Goal: Task Accomplishment & Management: Use online tool/utility

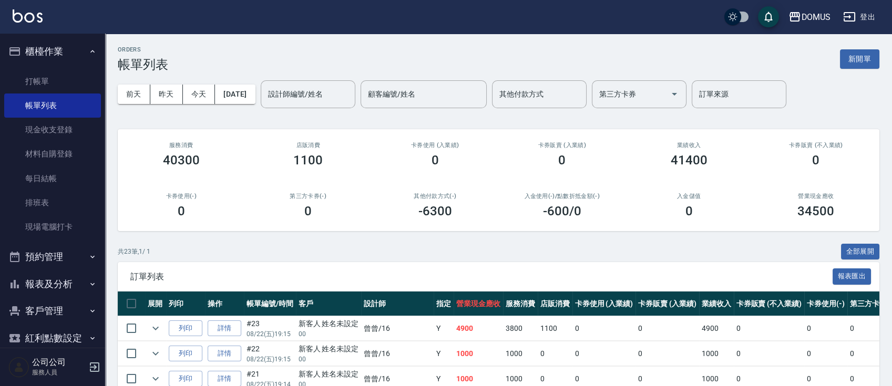
drag, startPoint x: 99, startPoint y: 124, endPoint x: 97, endPoint y: 172, distance: 48.4
click at [97, 176] on nav "櫃檯作業 打帳單 帳單列表 現金收支登錄 材料自購登錄 每日結帳 排班表 現場電腦打卡 預約管理 預約管理 單日預約紀錄 單週預約紀錄 報表及分析 報表目錄 …" at bounding box center [52, 191] width 105 height 314
click at [88, 285] on icon "button" at bounding box center [92, 284] width 8 height 8
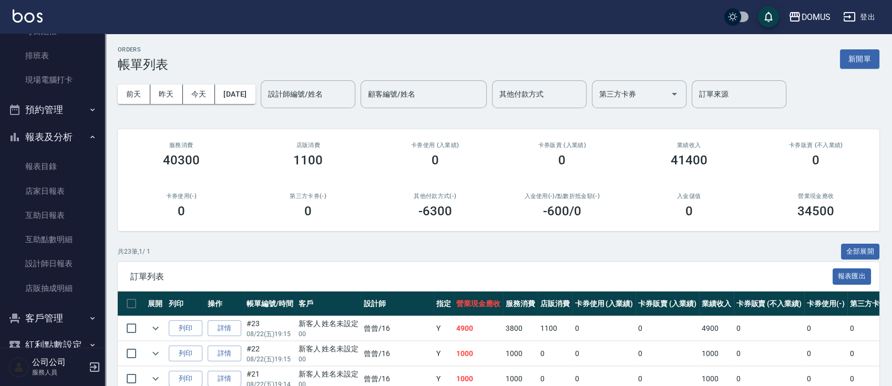
scroll to position [161, 0]
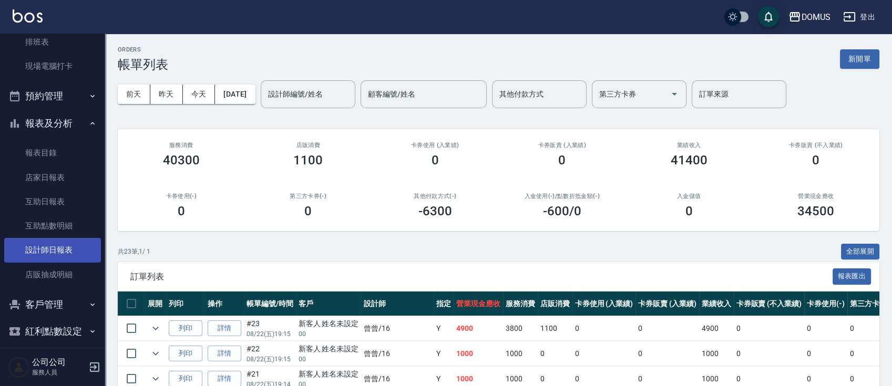
click at [72, 248] on link "設計師日報表" at bounding box center [52, 250] width 97 height 24
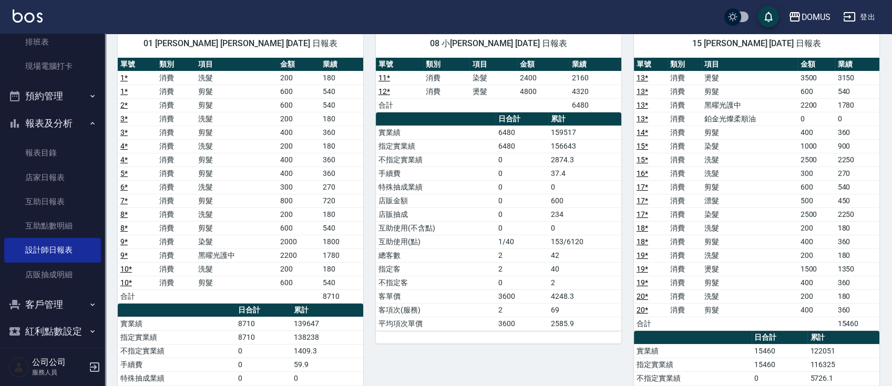
scroll to position [83, 0]
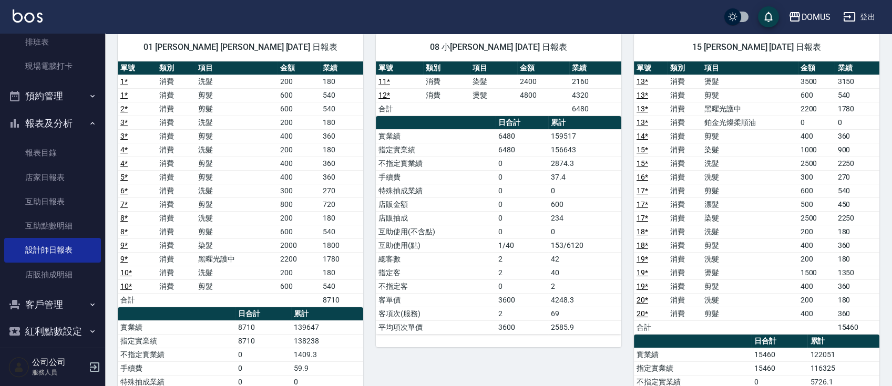
click at [641, 312] on link "20 *" at bounding box center [642, 314] width 12 height 8
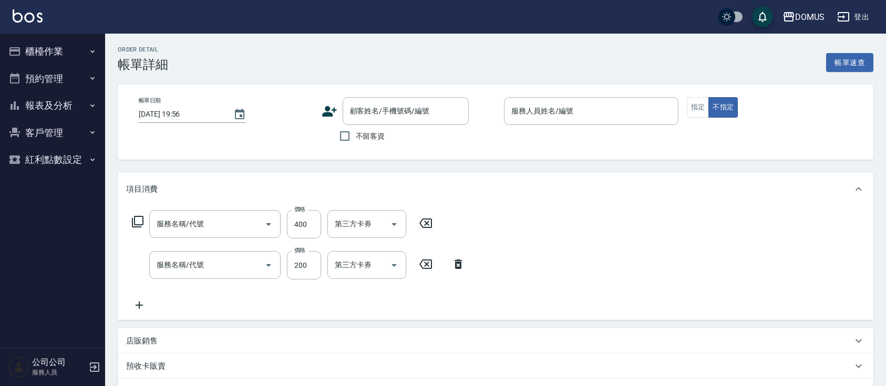
type input "2025/08/22 19:14"
type input "Kyle-15"
type input "60"
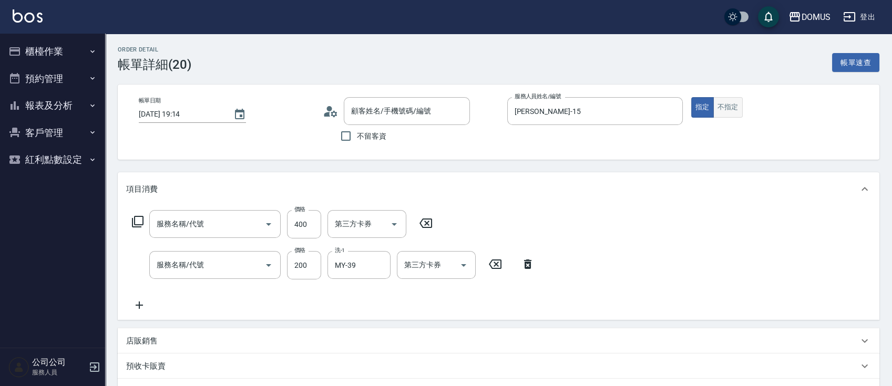
type input "新客人 姓名未設定/00/null"
type input "剪髮(401)"
type input "洗髮(201)"
click at [719, 110] on button "不指定" at bounding box center [727, 107] width 29 height 20
click at [51, 60] on button "櫃檯作業" at bounding box center [52, 51] width 97 height 27
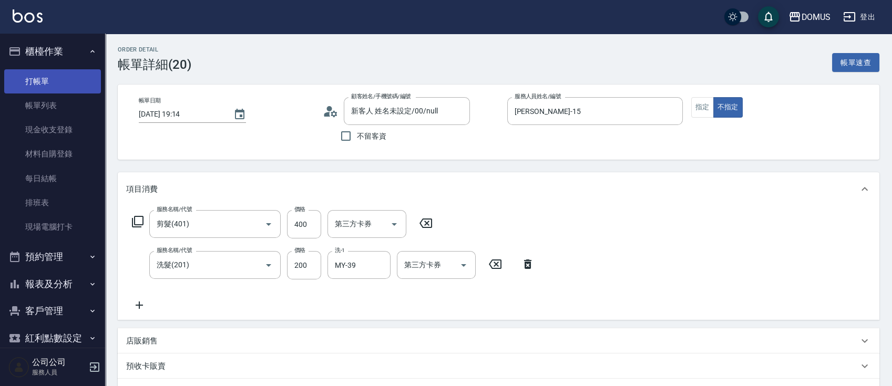
click at [65, 79] on link "打帳單" at bounding box center [52, 81] width 97 height 24
